Goal: Transaction & Acquisition: Purchase product/service

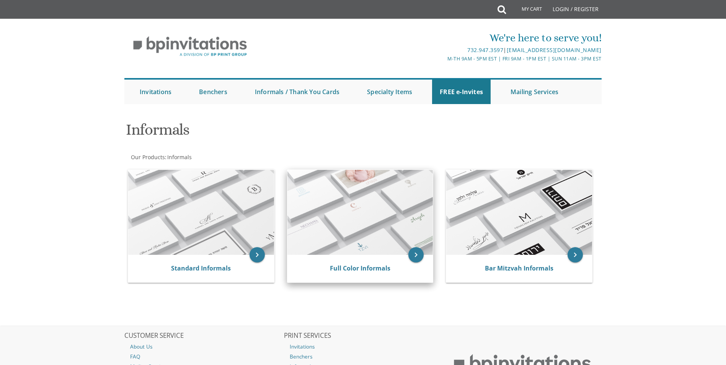
click at [354, 210] on img at bounding box center [361, 212] width 146 height 85
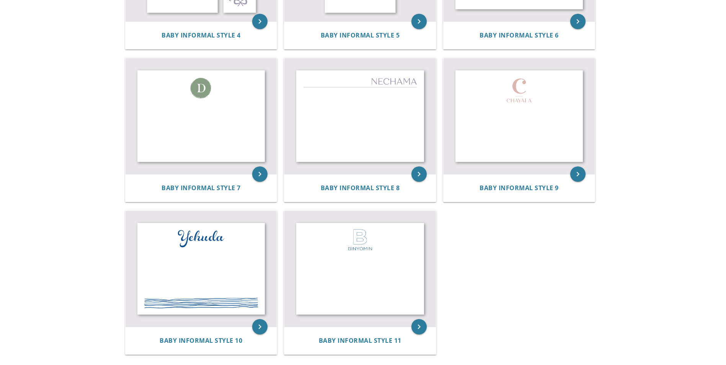
scroll to position [536, 0]
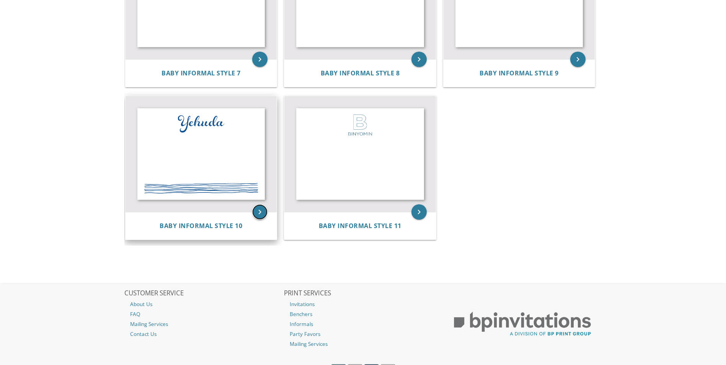
click at [258, 212] on icon "keyboard_arrow_right" at bounding box center [259, 211] width 15 height 15
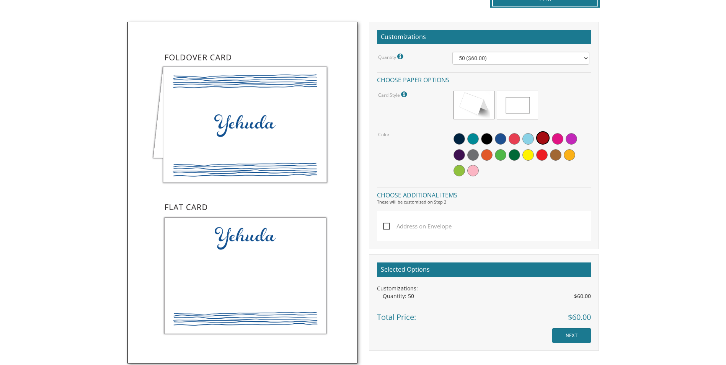
scroll to position [230, 0]
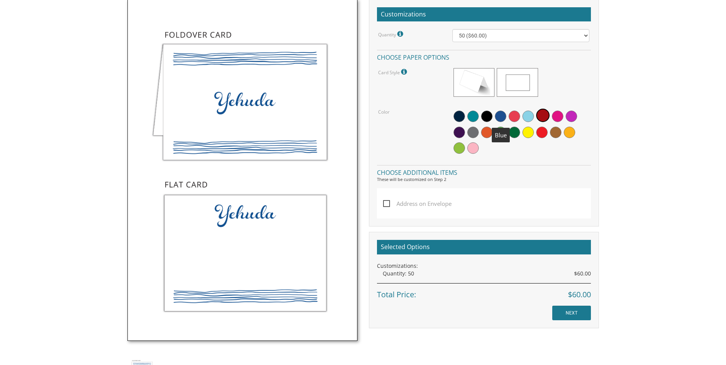
click at [502, 116] on span at bounding box center [500, 116] width 11 height 11
